Goal: Task Accomplishment & Management: Use online tool/utility

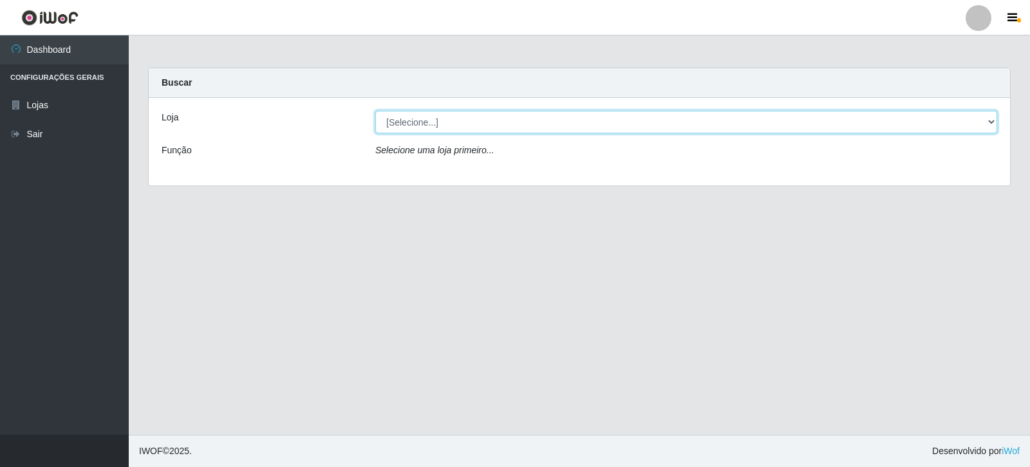
click at [992, 122] on select "[Selecione...] Rede Compras Supermercados - LOJA 3" at bounding box center [686, 122] width 622 height 23
select select "162"
click at [375, 111] on select "[Selecione...] Rede Compras Supermercados - LOJA 3" at bounding box center [686, 122] width 622 height 23
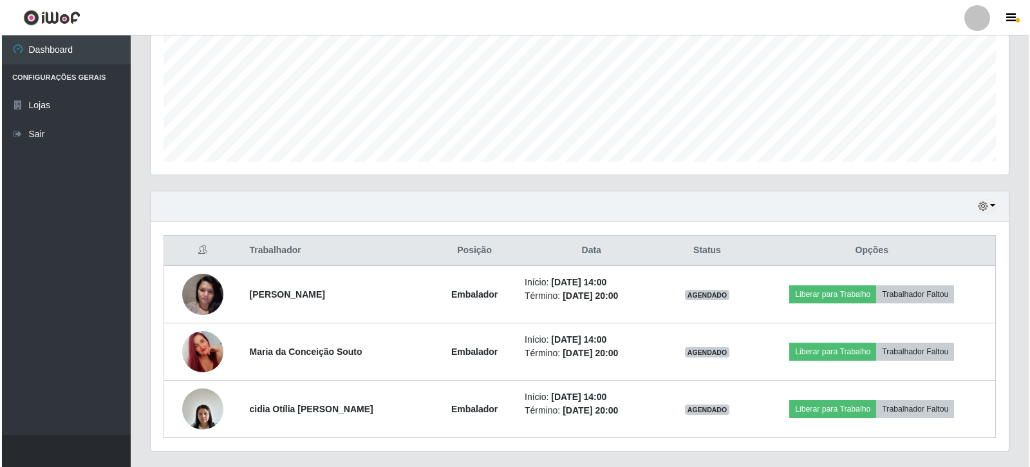
scroll to position [331, 0]
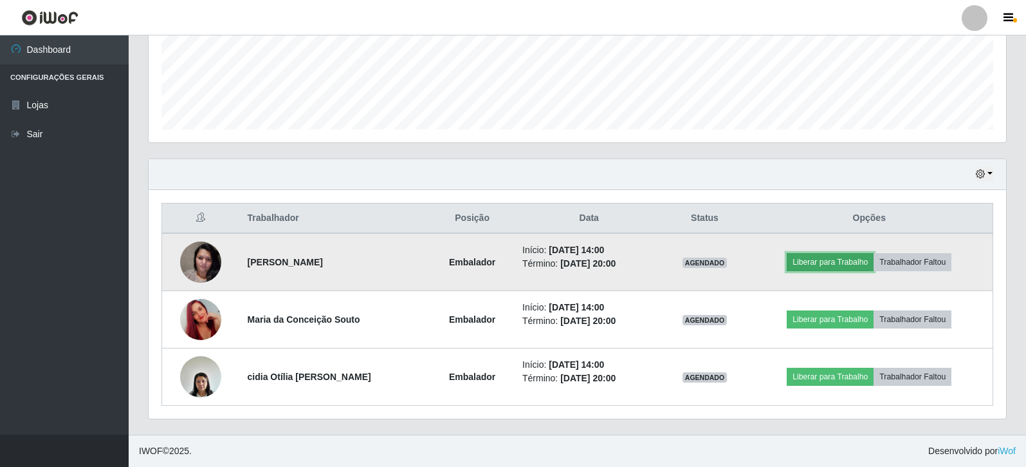
click at [849, 258] on button "Liberar para Trabalho" at bounding box center [830, 262] width 87 height 18
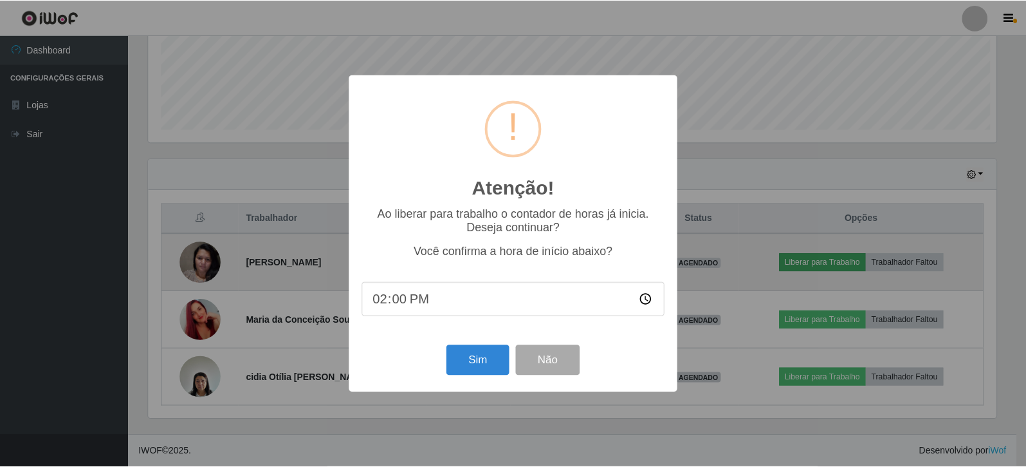
scroll to position [267, 851]
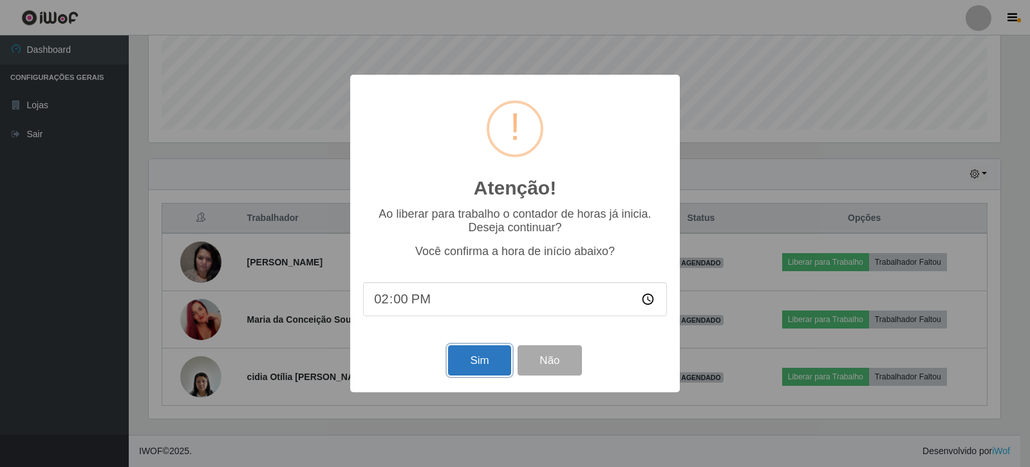
click at [488, 366] on button "Sim" at bounding box center [479, 360] width 62 height 30
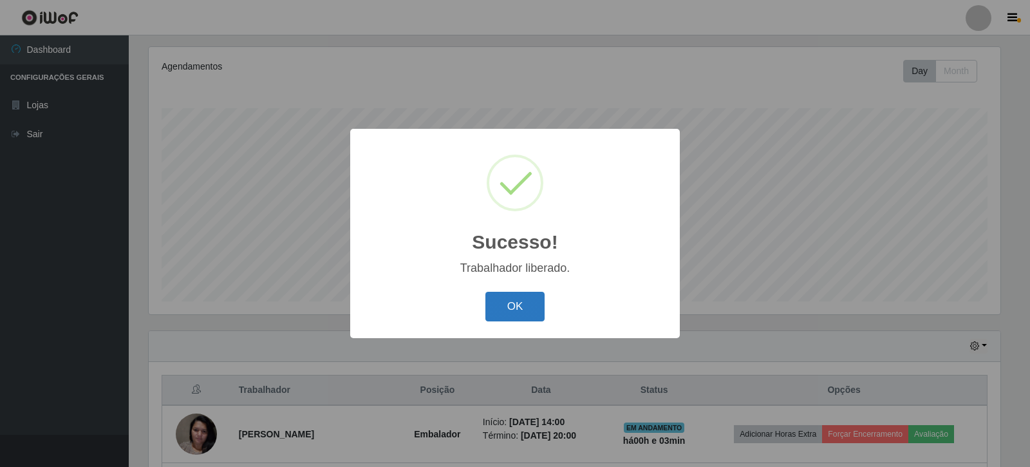
click at [506, 318] on button "OK" at bounding box center [515, 307] width 60 height 30
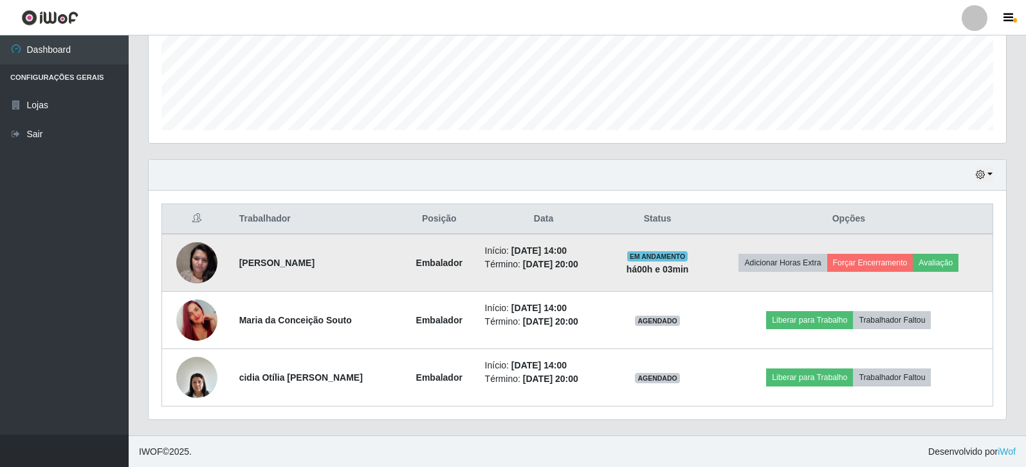
scroll to position [331, 0]
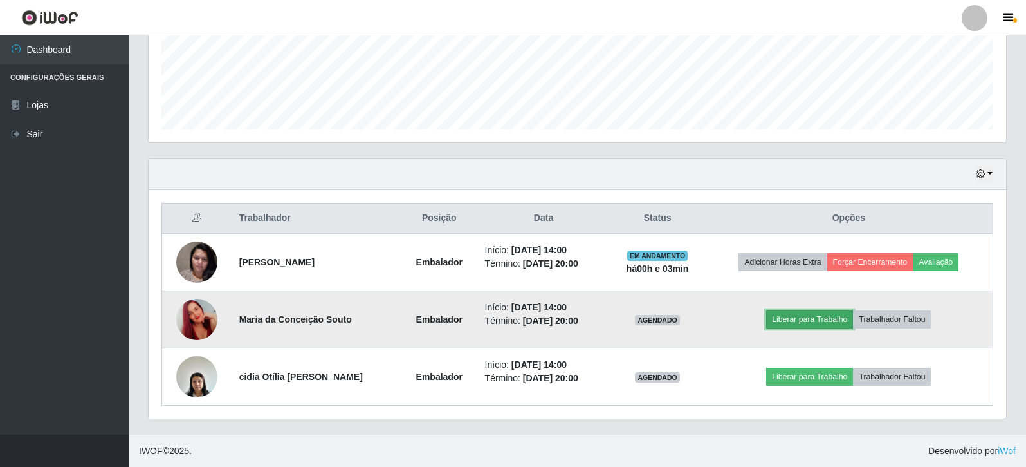
click at [811, 319] on button "Liberar para Trabalho" at bounding box center [809, 319] width 87 height 18
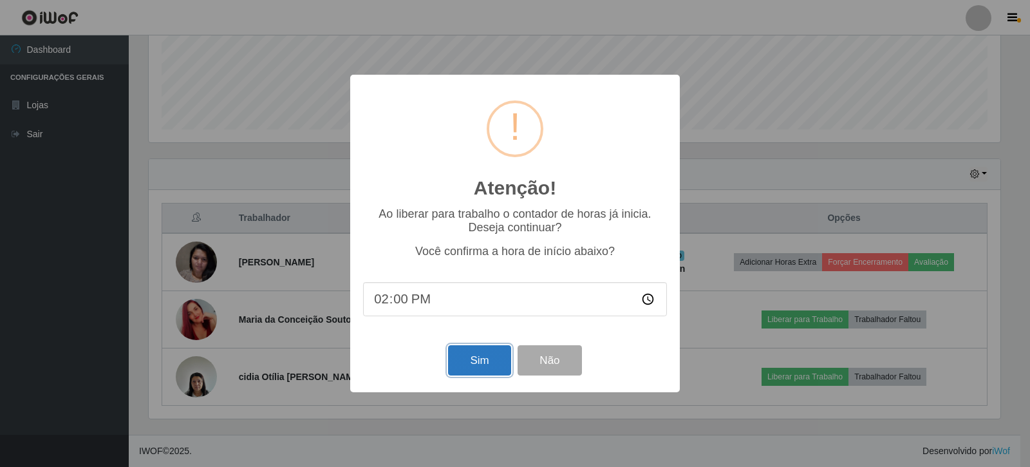
click at [472, 360] on button "Sim" at bounding box center [479, 360] width 62 height 30
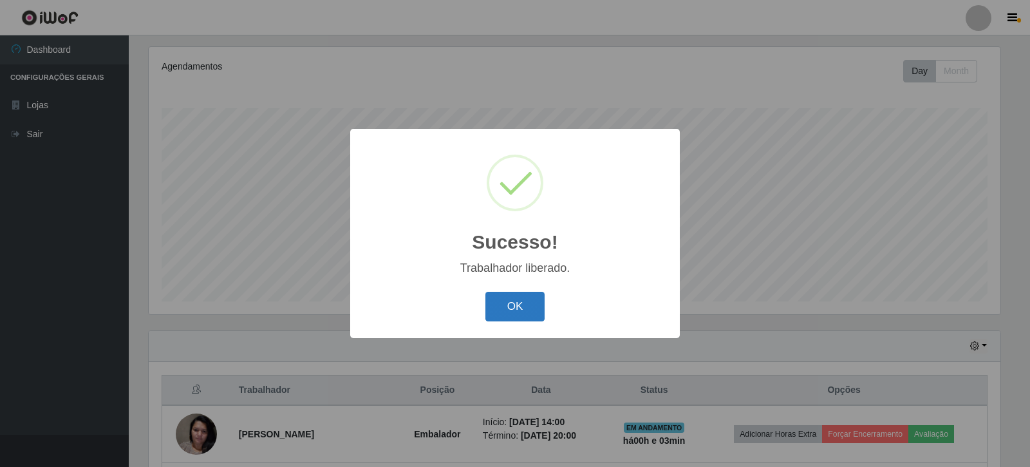
click at [507, 319] on button "OK" at bounding box center [515, 307] width 60 height 30
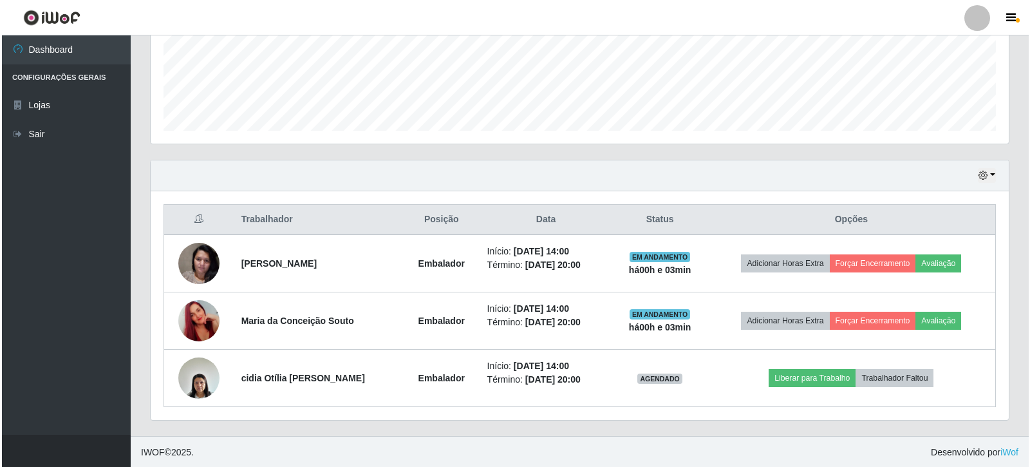
scroll to position [331, 0]
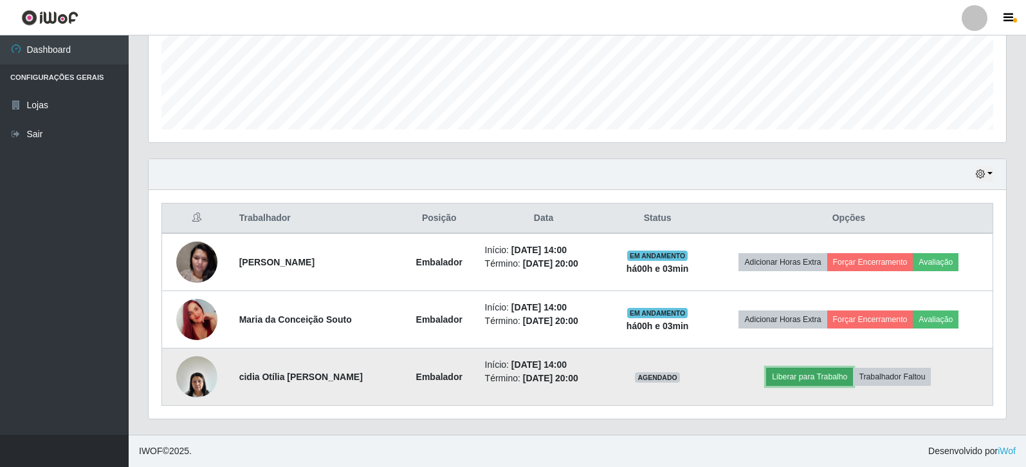
click at [821, 377] on button "Liberar para Trabalho" at bounding box center [809, 376] width 87 height 18
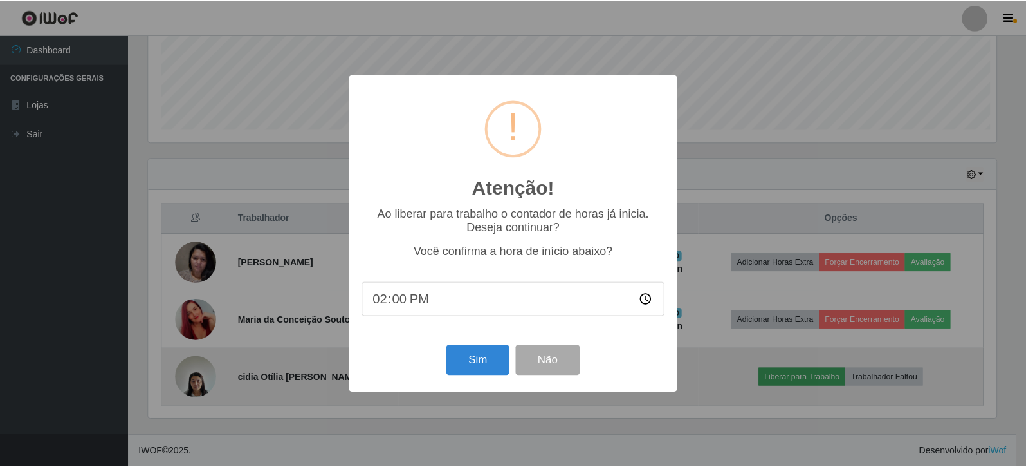
scroll to position [267, 851]
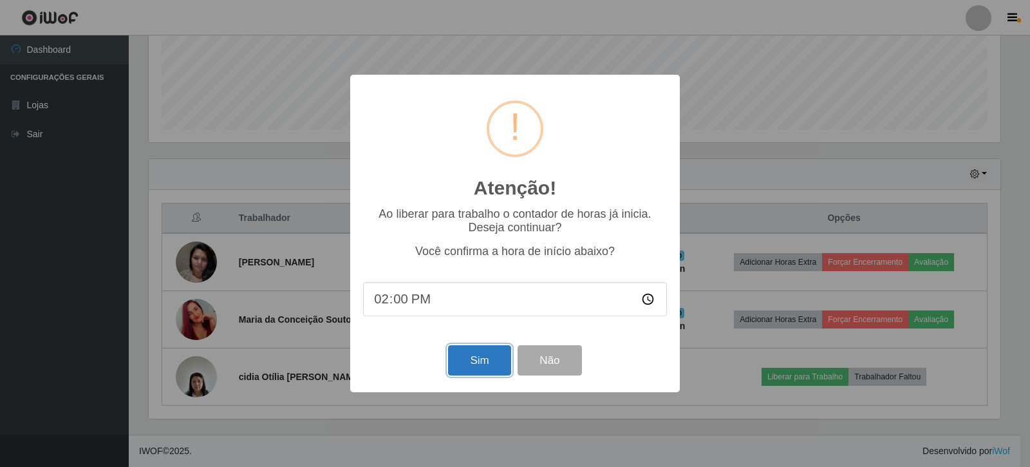
click at [486, 366] on button "Sim" at bounding box center [479, 360] width 62 height 30
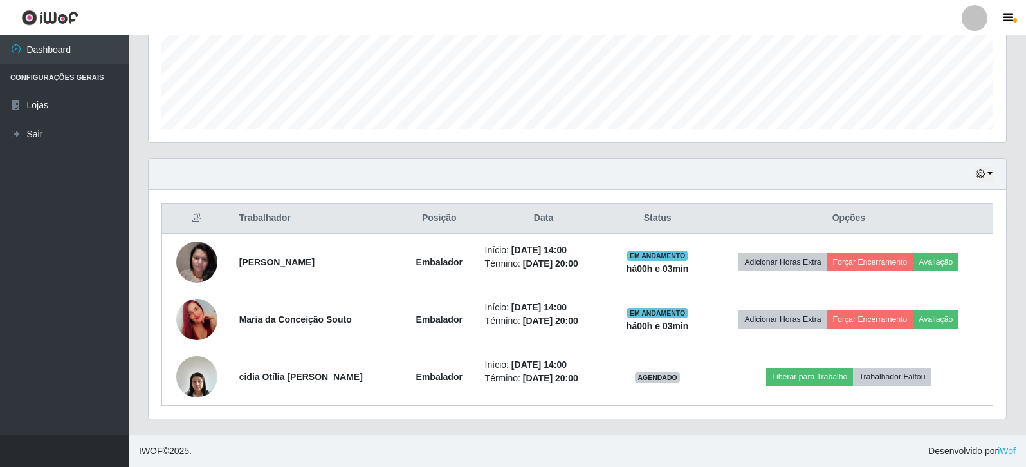
scroll to position [0, 0]
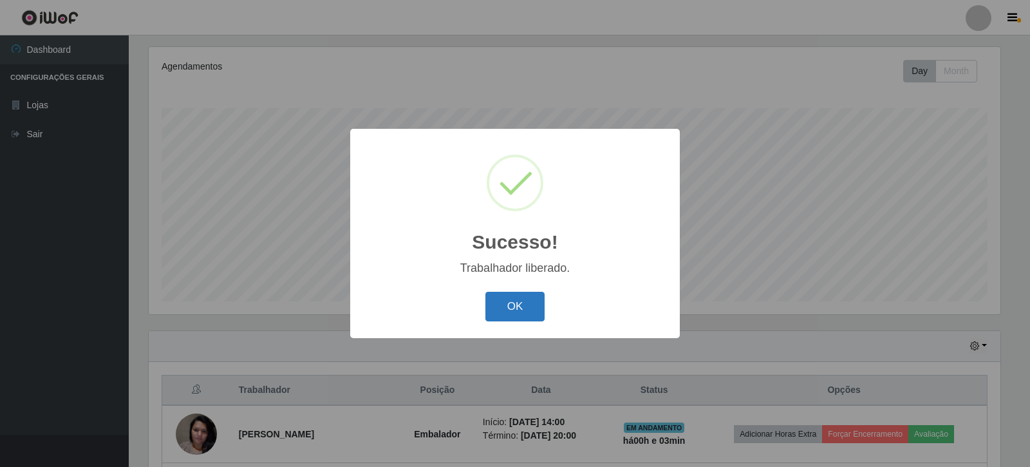
click at [529, 308] on button "OK" at bounding box center [515, 307] width 60 height 30
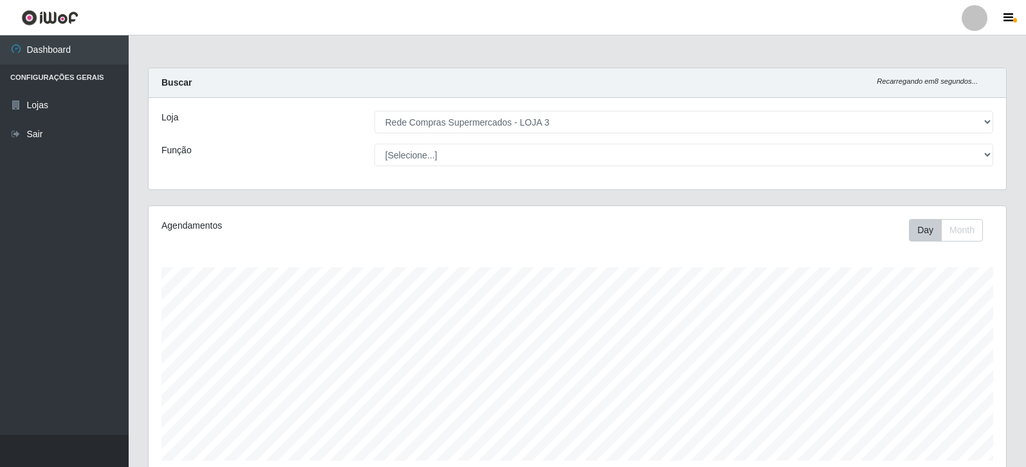
click at [46, 261] on ul "Dashboard Configurações Gerais Lojas Sair" at bounding box center [64, 234] width 129 height 399
